Goal: Unclear

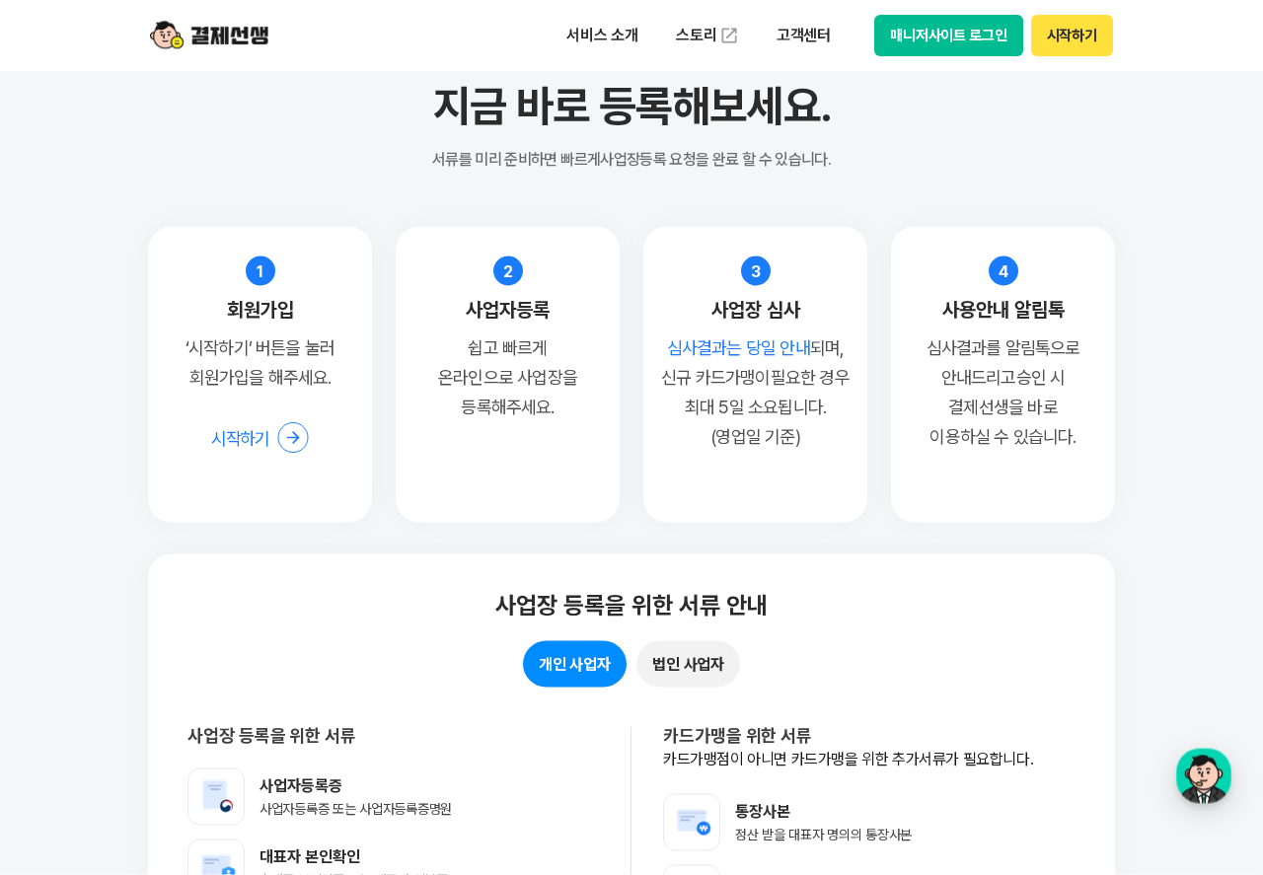
scroll to position [17192, 0]
